Goal: Go to known website: Access a specific website the user already knows

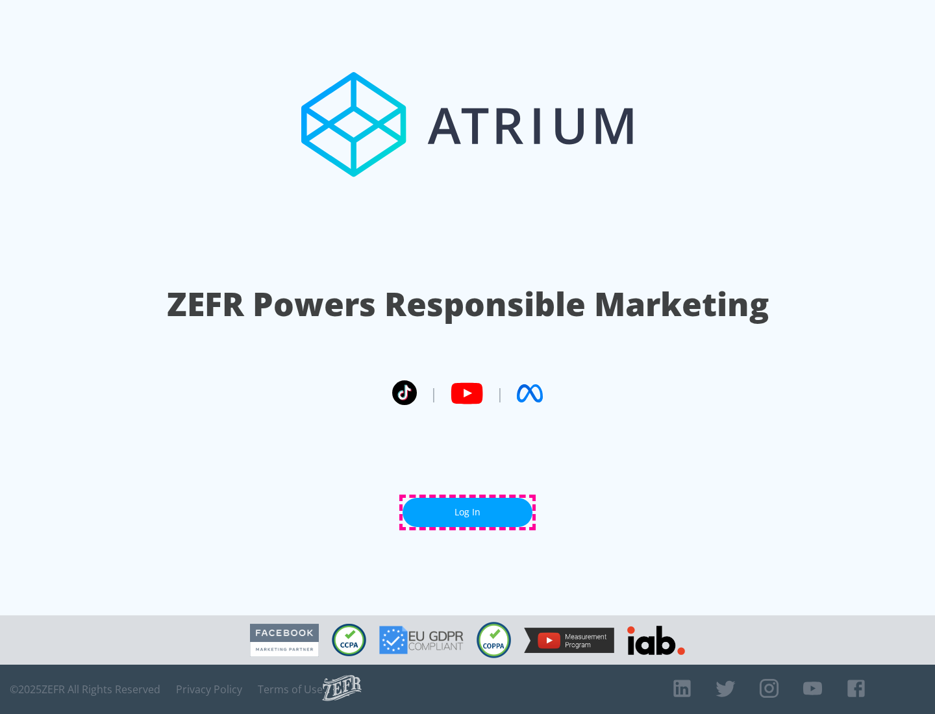
click at [468, 512] on link "Log In" at bounding box center [468, 512] width 130 height 29
